Goal: Communication & Community: Answer question/provide support

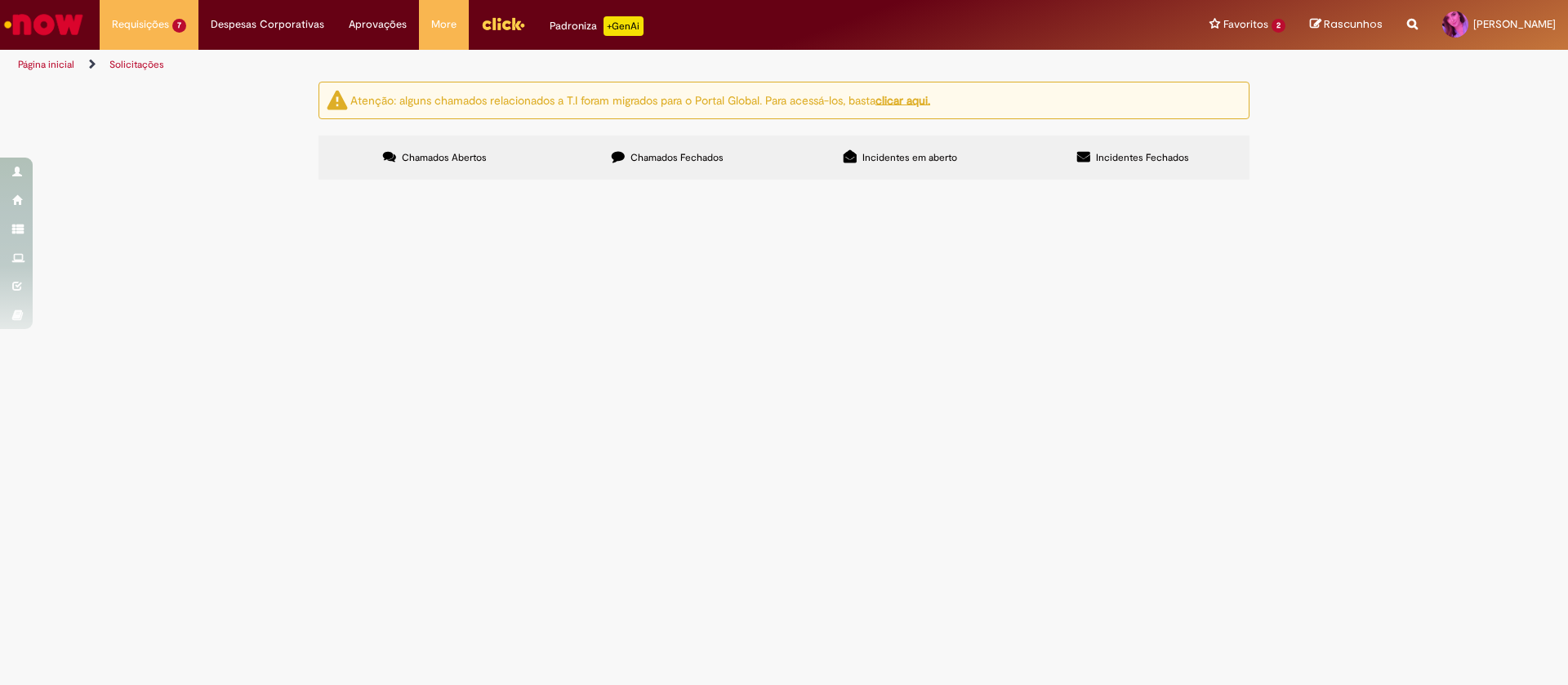
click at [0, 0] on span "Solicito ajustes de aprovadores." at bounding box center [0, 0] width 0 height 0
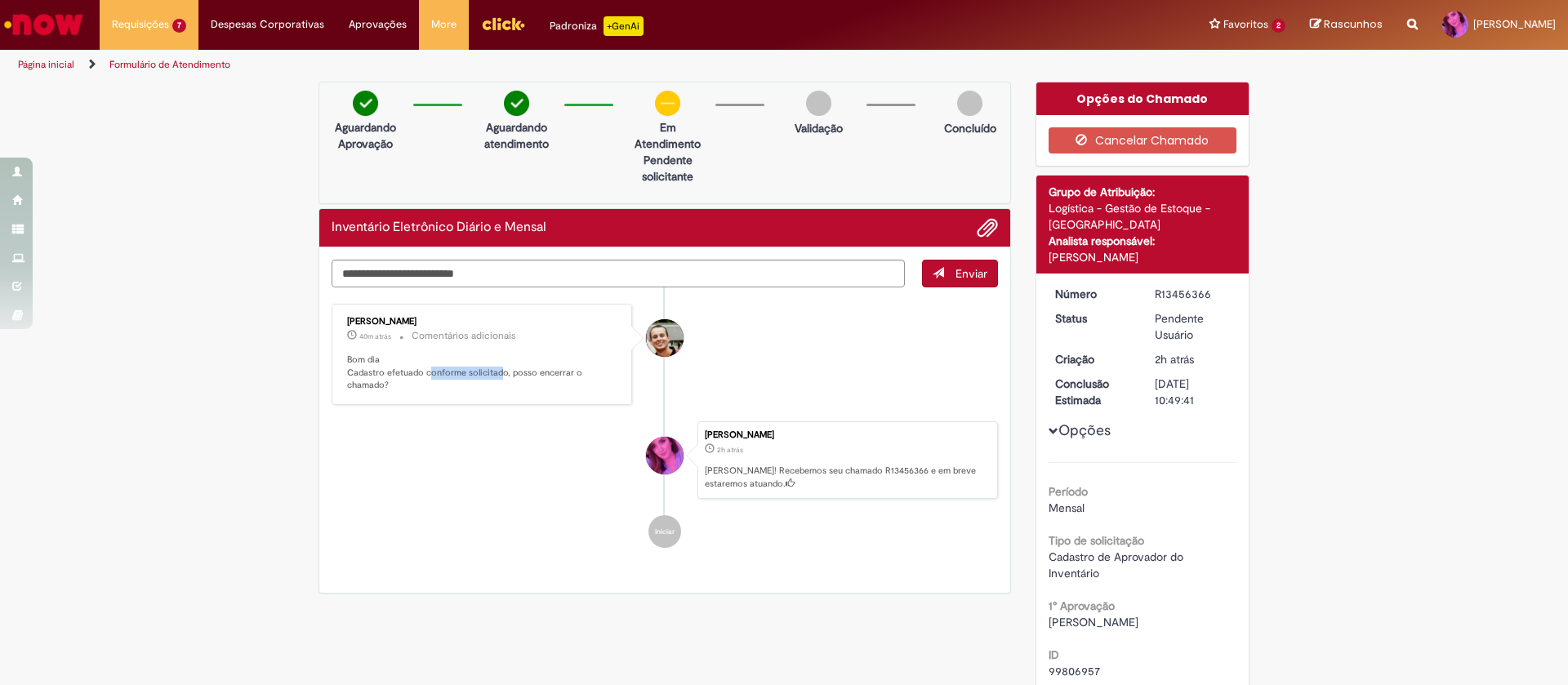
drag, startPoint x: 418, startPoint y: 247, endPoint x: 491, endPoint y: 370, distance: 143.0
click at [491, 370] on p "Bom dia Cadastro efetuado conforme solicitado, posso encerrar o chamado?" at bounding box center [483, 372] width 272 height 39
click at [508, 273] on textarea "Digite sua mensagem aqui..." at bounding box center [618, 273] width 573 height 28
type textarea "**********"
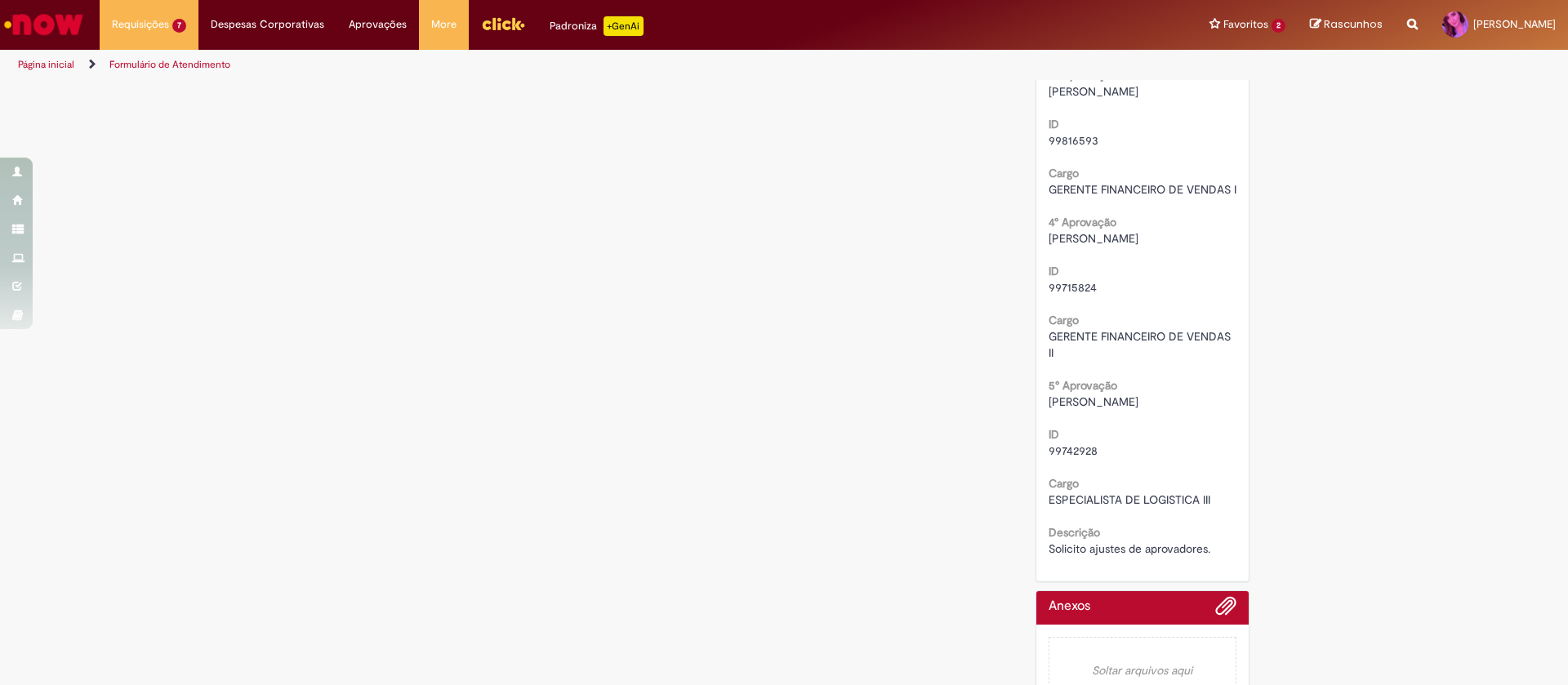
scroll to position [881, 0]
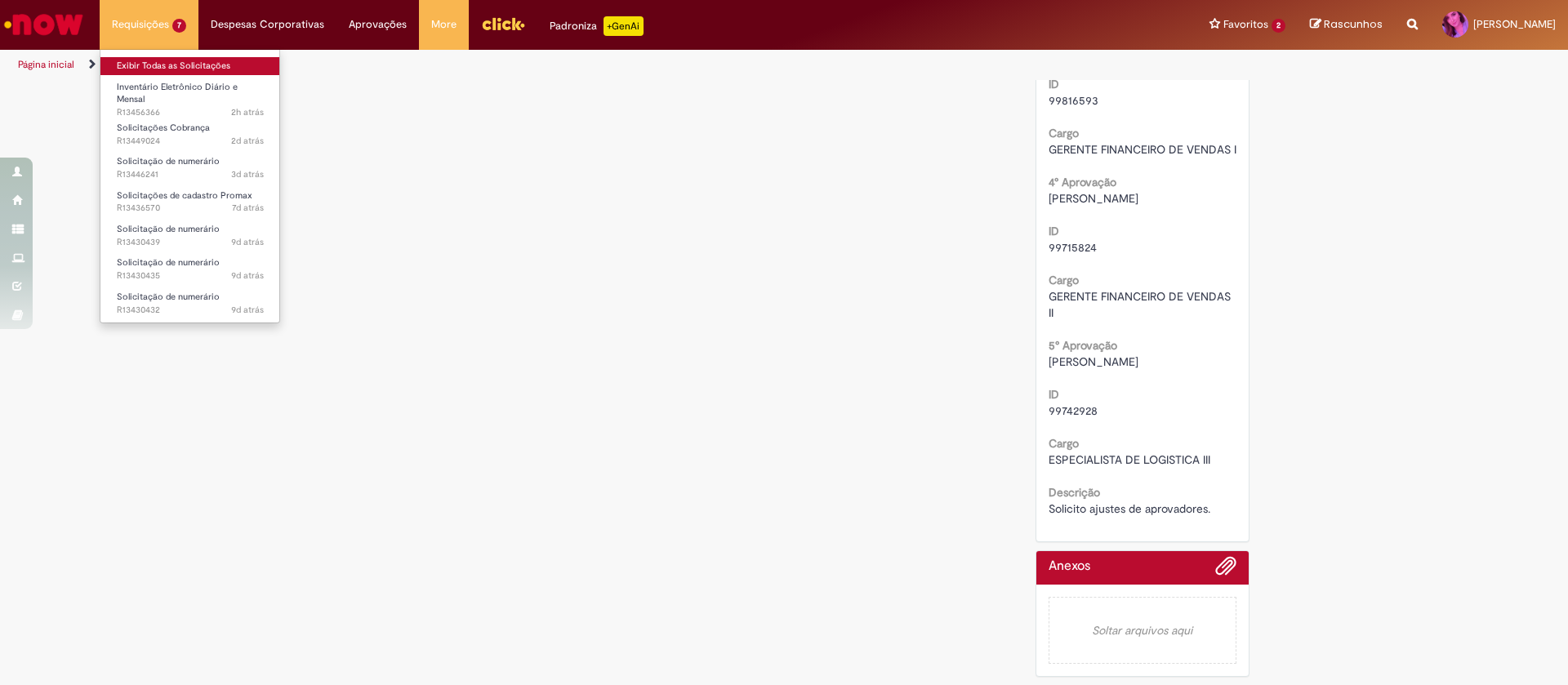
click at [144, 64] on link "Exibir Todas as Solicitações" at bounding box center [189, 66] width 179 height 18
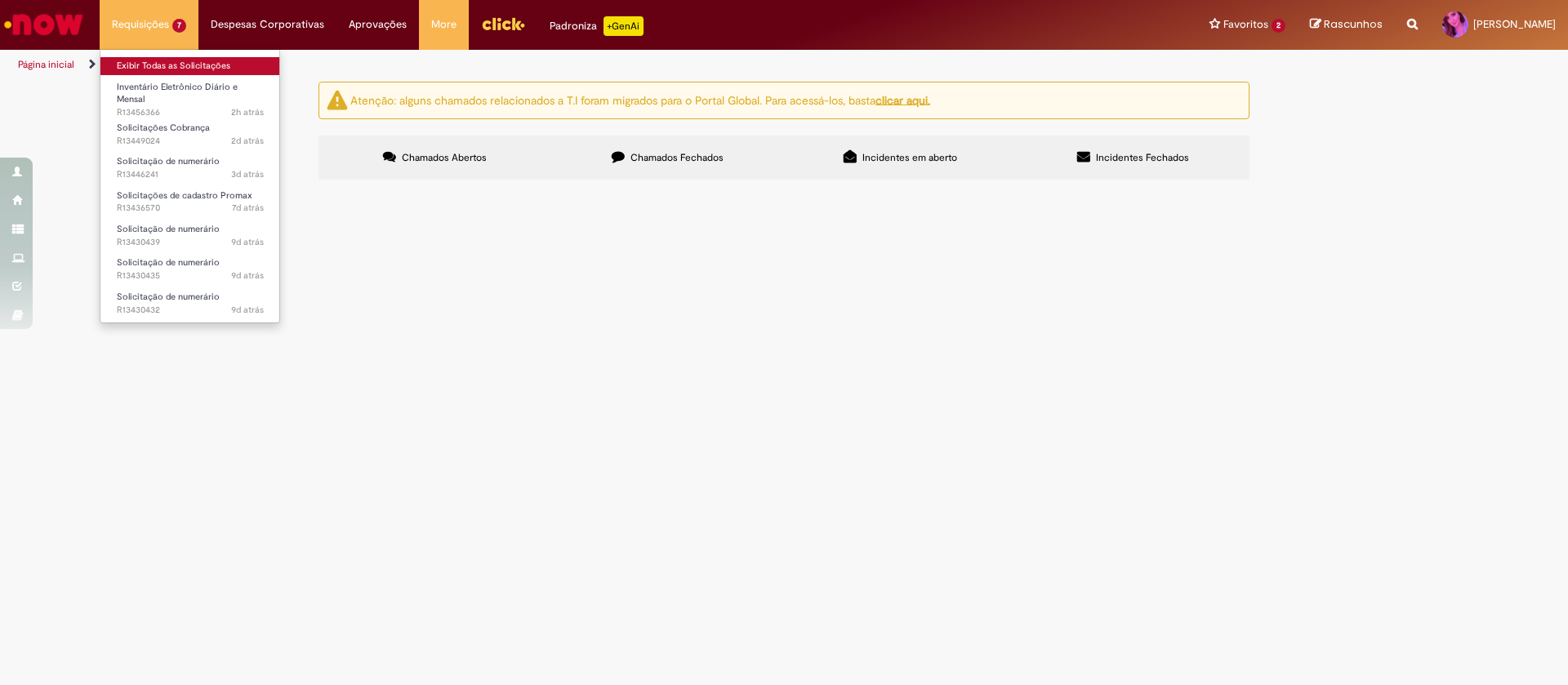
click at [161, 63] on link "Exibir Todas as Solicitações" at bounding box center [189, 66] width 179 height 18
